Goal: Information Seeking & Learning: Check status

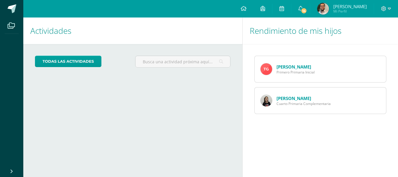
click at [300, 95] on link "[PERSON_NAME]" at bounding box center [293, 98] width 35 height 6
click at [307, 8] on span "14" at bounding box center [303, 11] width 6 height 6
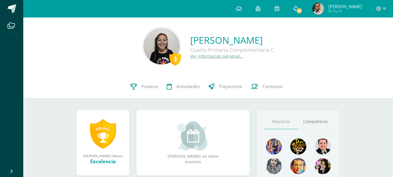
click at [298, 8] on icon at bounding box center [296, 8] width 5 height 5
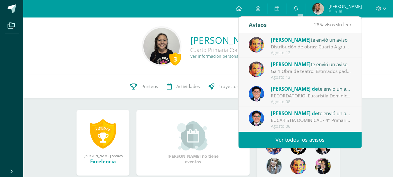
click at [315, 52] on div "Agosto 12" at bounding box center [311, 52] width 81 height 5
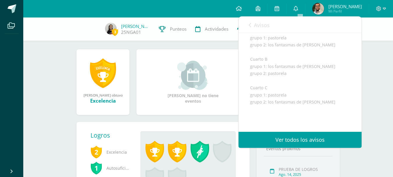
scroll to position [87, 0]
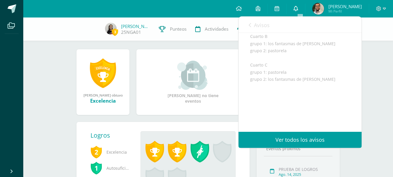
click at [304, 8] on link "0" at bounding box center [296, 8] width 19 height 17
click at [255, 24] on span "Avisos" at bounding box center [262, 25] width 16 height 7
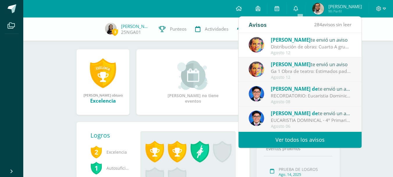
click at [318, 75] on div "Agosto 12" at bounding box center [311, 77] width 81 height 5
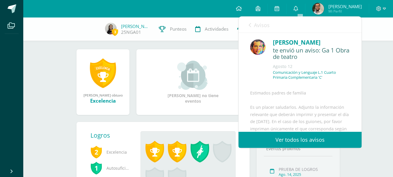
scroll to position [0, 0]
click at [251, 22] on link "Avisos" at bounding box center [259, 25] width 21 height 17
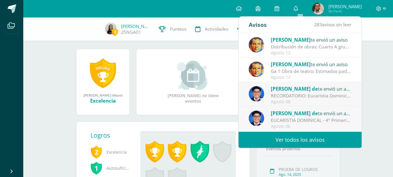
click at [309, 52] on div "Agosto 12" at bounding box center [311, 52] width 81 height 5
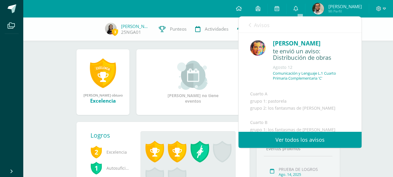
click at [373, 95] on div "3 Natalia Isabelle García Argueta Cuarto Primaria Complementaria C Ver informac…" at bounding box center [208, 94] width 370 height 271
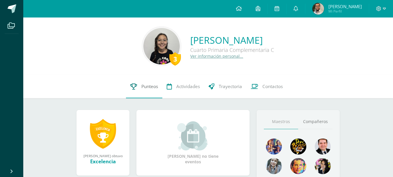
click at [157, 89] on span "Punteos" at bounding box center [149, 86] width 17 height 6
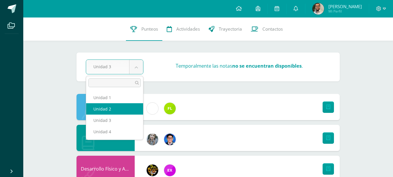
select select "Unidad 2"
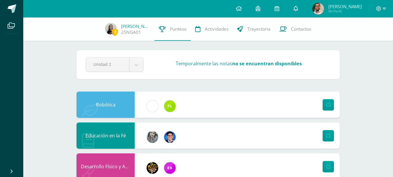
click at [298, 9] on link at bounding box center [296, 8] width 19 height 17
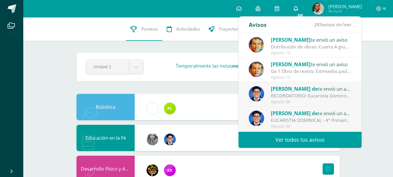
click at [298, 8] on icon at bounding box center [296, 8] width 5 height 5
click at [177, 8] on div "Configuración Cerrar sesión Max Alejandro Mi Perfil Mis accesos directos Aprend…" at bounding box center [208, 8] width 370 height 17
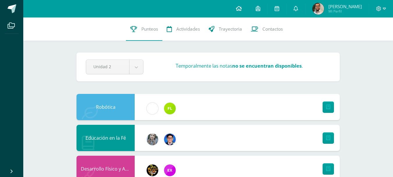
click at [238, 6] on link at bounding box center [239, 8] width 20 height 17
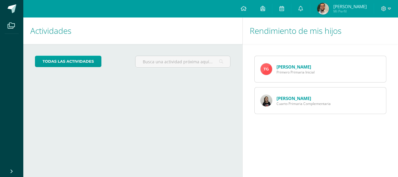
click at [291, 64] on link "[PERSON_NAME]" at bounding box center [293, 67] width 35 height 6
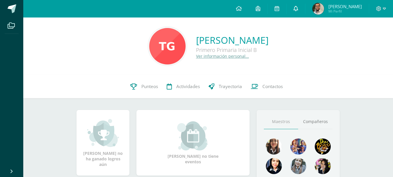
click at [301, 12] on link at bounding box center [296, 8] width 19 height 17
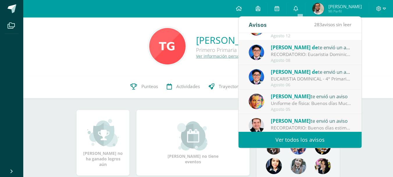
scroll to position [29, 0]
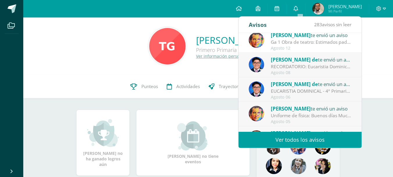
click at [311, 60] on div "Cristian de te envió un aviso" at bounding box center [311, 60] width 81 height 8
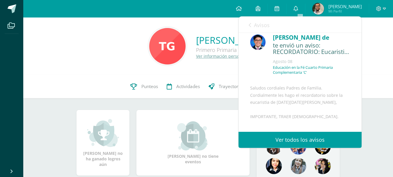
scroll to position [0, 0]
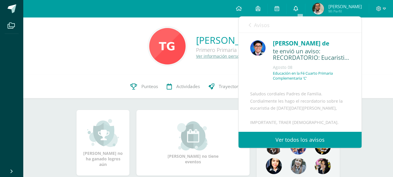
click at [298, 8] on icon at bounding box center [296, 8] width 5 height 5
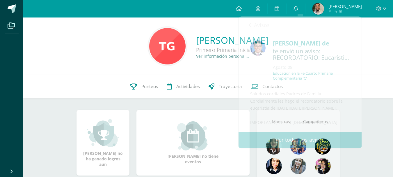
click at [387, 72] on div "Theo Alejandro García Argueta Primero Primaria Inicial B Ver información person…" at bounding box center [208, 45] width 370 height 57
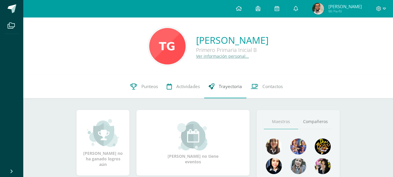
click at [217, 87] on link "Trayectoria" at bounding box center [225, 86] width 42 height 23
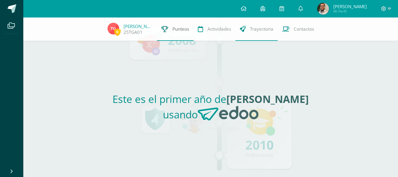
click at [173, 30] on span "Punteos" at bounding box center [180, 29] width 17 height 6
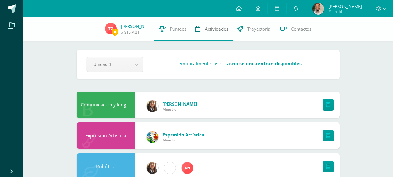
click at [211, 26] on span "Actividades" at bounding box center [217, 29] width 24 height 6
